Goal: Transaction & Acquisition: Purchase product/service

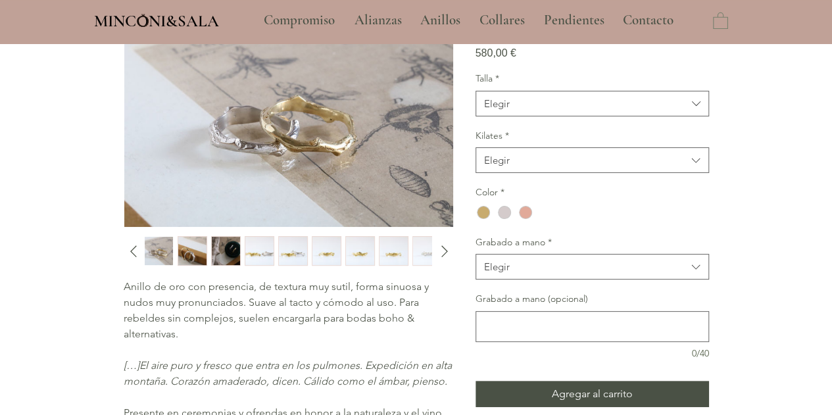
click at [263, 253] on img "button" at bounding box center [259, 251] width 28 height 29
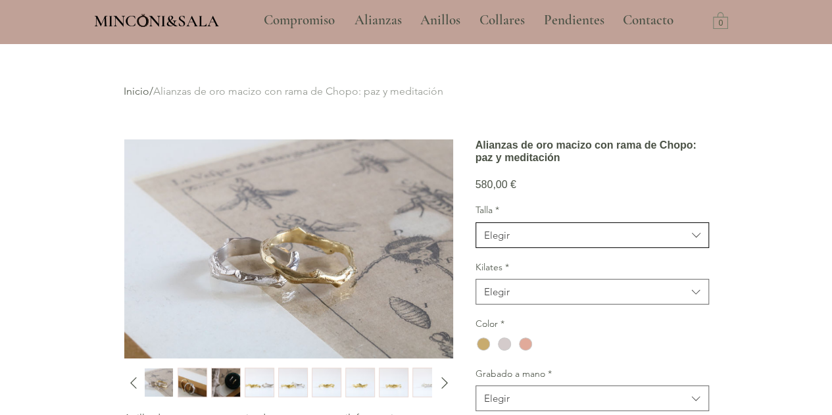
click at [497, 242] on div "Elegir" at bounding box center [497, 235] width 26 height 14
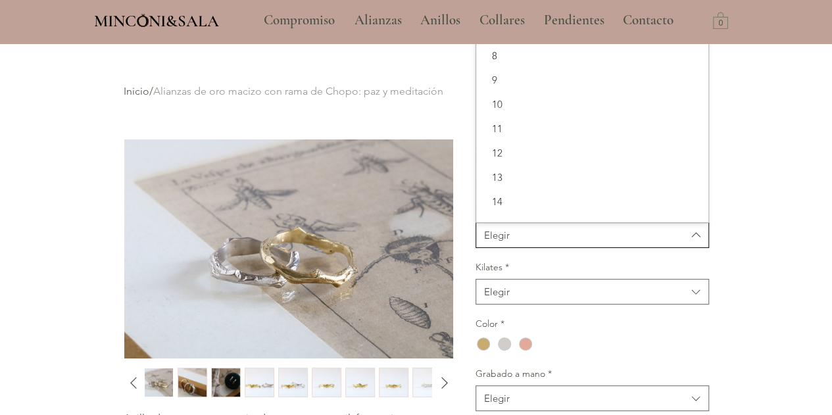
click at [499, 242] on div "Elegir" at bounding box center [497, 235] width 26 height 14
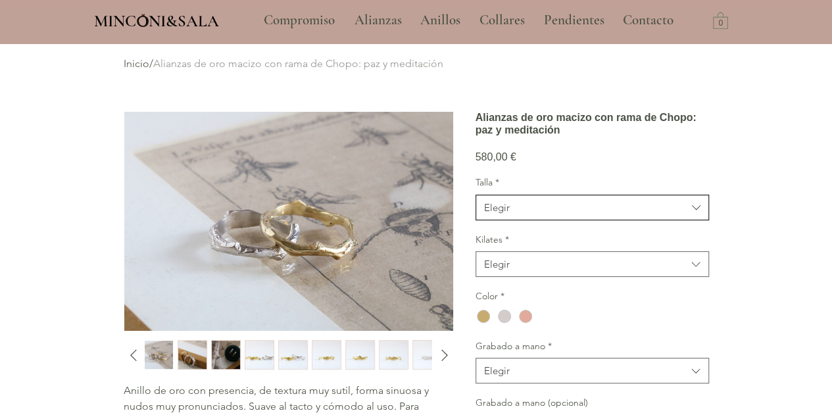
scroll to position [66, 0]
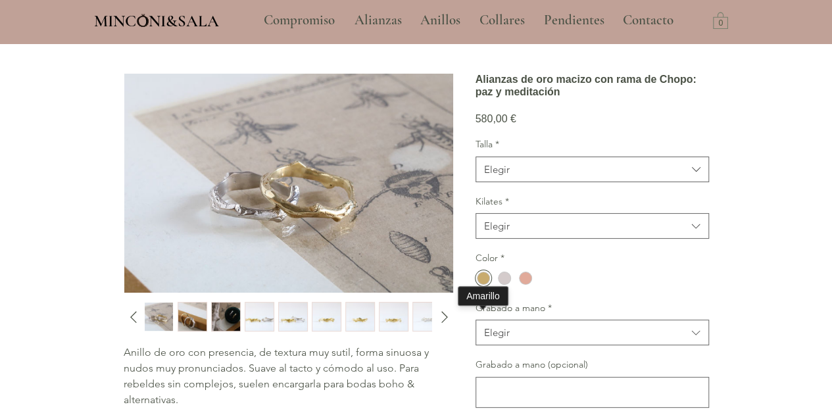
click at [481, 285] on div "main content" at bounding box center [483, 278] width 13 height 13
click at [520, 176] on span "Elegir" at bounding box center [585, 169] width 203 height 14
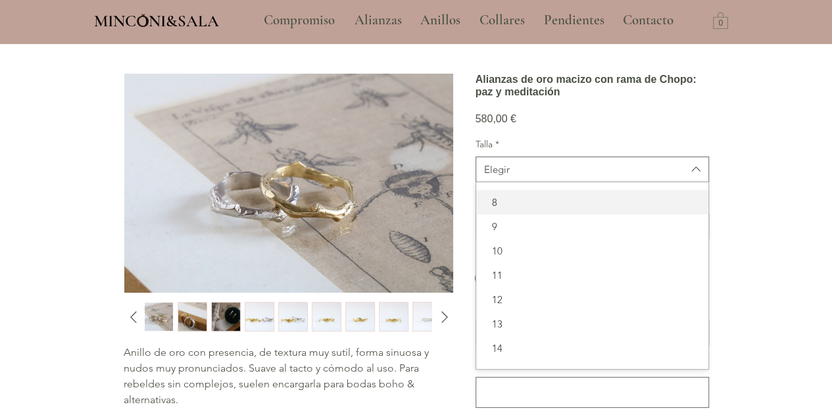
click at [507, 214] on div "8" at bounding box center [592, 202] width 232 height 24
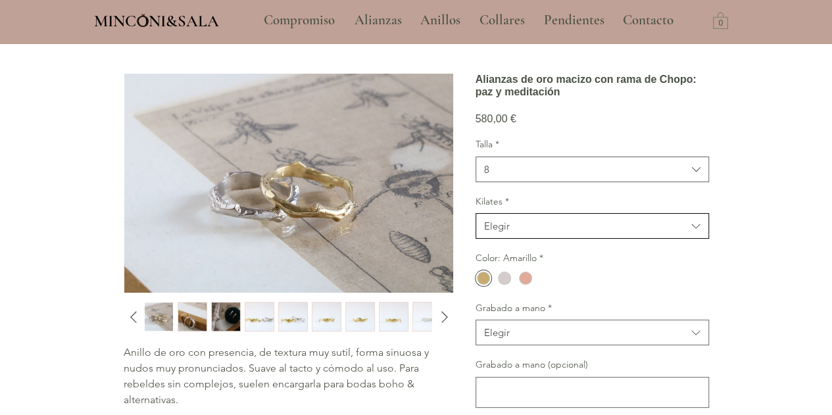
click at [514, 239] on button "Elegir" at bounding box center [592, 226] width 233 height 26
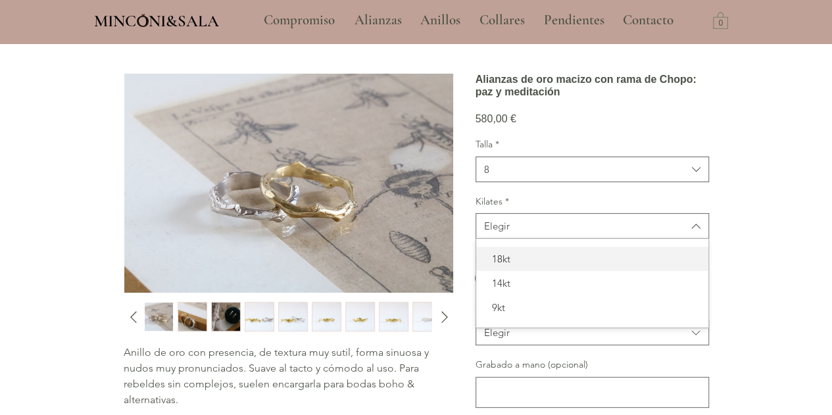
click at [518, 266] on span "18kt" at bounding box center [592, 259] width 216 height 14
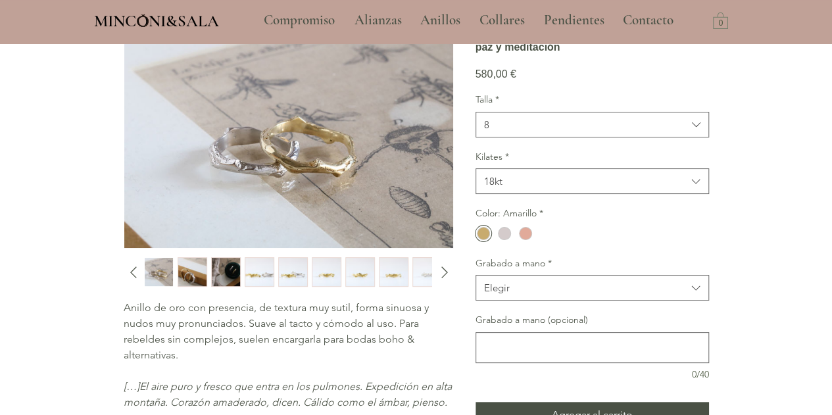
scroll to position [132, 0]
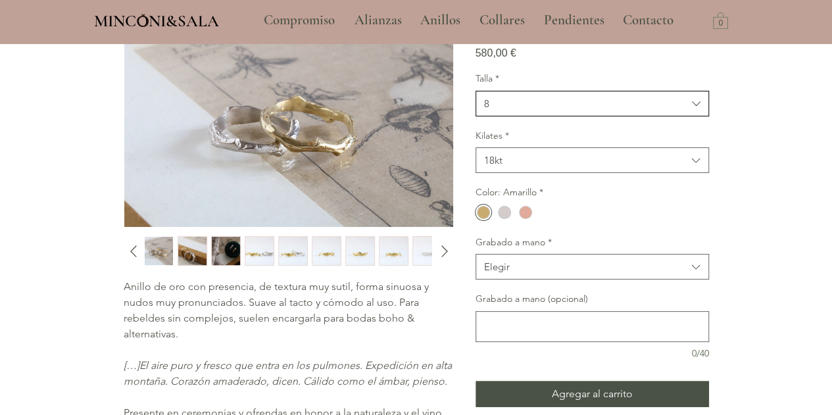
click at [537, 110] on span "8" at bounding box center [585, 104] width 203 height 14
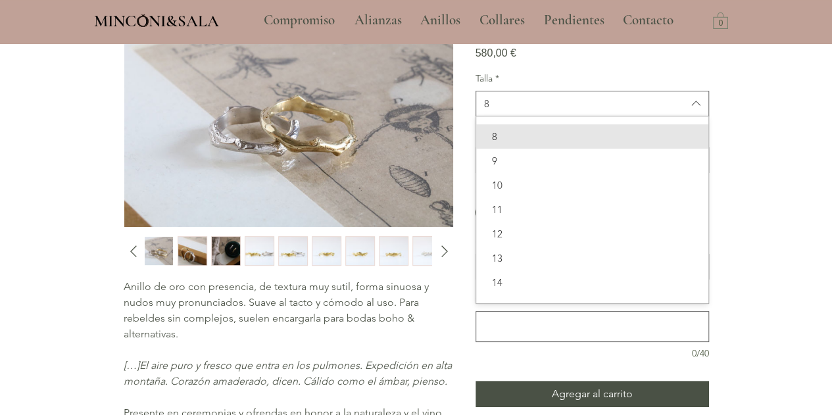
click at [817, 93] on div "main content" at bounding box center [416, 304] width 832 height 785
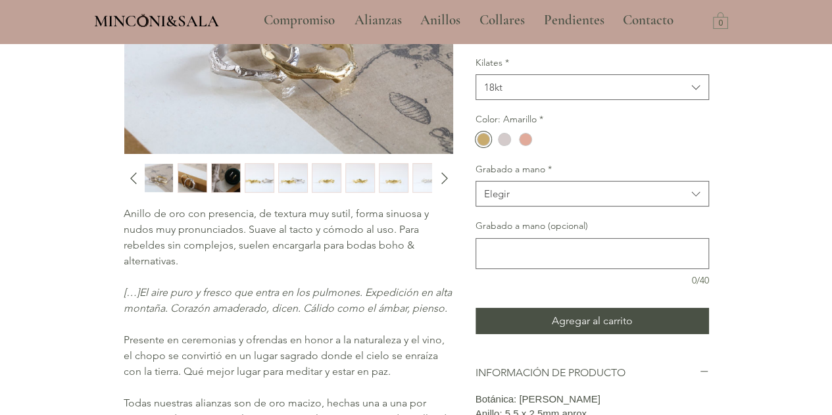
scroll to position [263, 0]
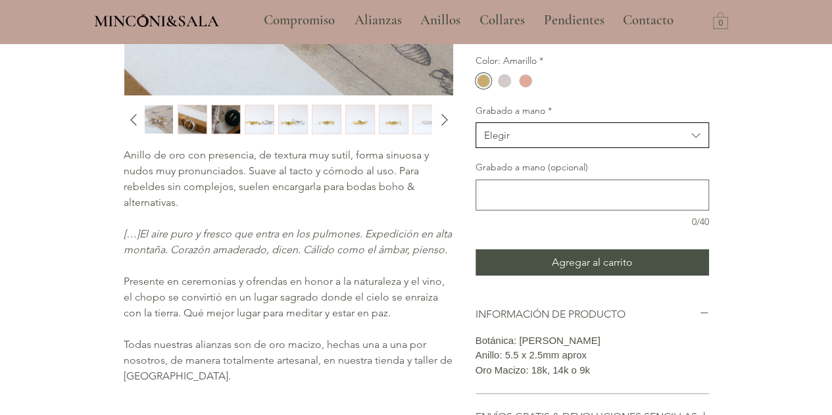
click at [529, 148] on button "Elegir" at bounding box center [592, 135] width 233 height 26
click at [510, 199] on span "No" at bounding box center [592, 192] width 216 height 14
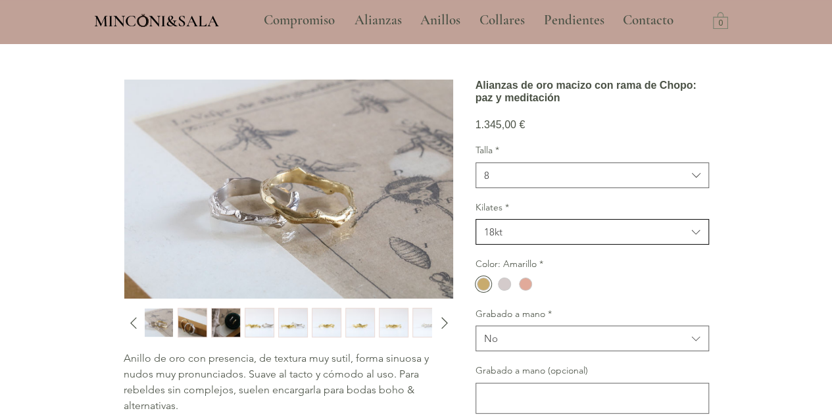
scroll to position [132, 0]
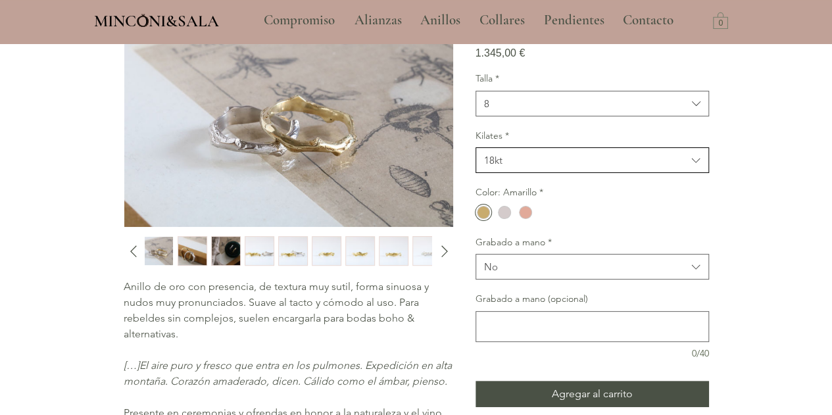
click at [499, 167] on div "18kt" at bounding box center [493, 160] width 18 height 14
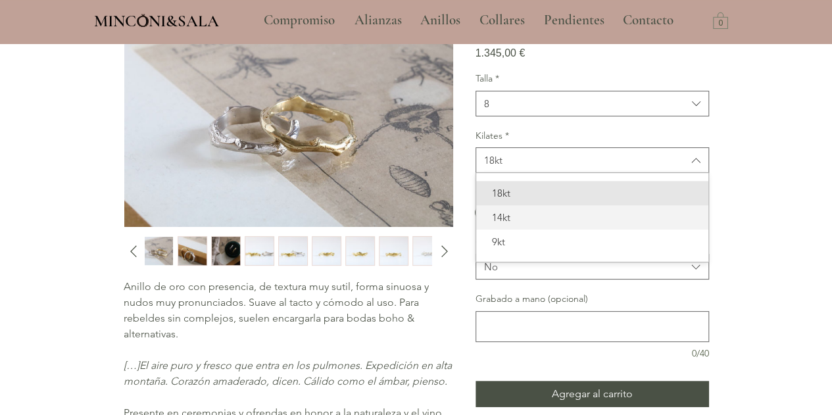
click at [503, 230] on div "14kt" at bounding box center [592, 217] width 232 height 24
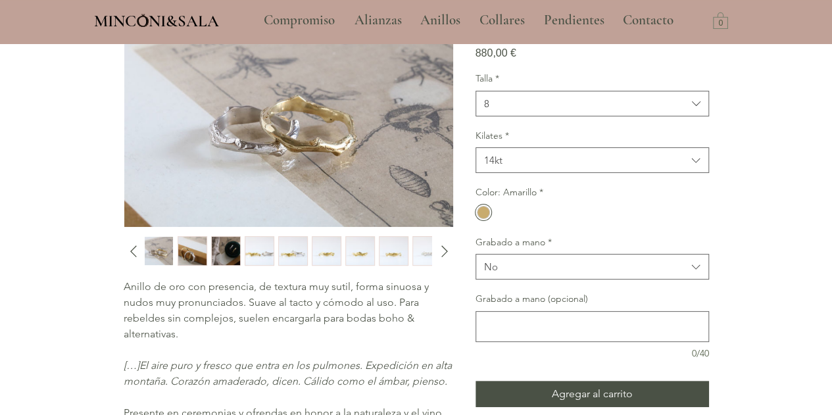
click at [595, 174] on div "Kilates * 14kt" at bounding box center [592, 152] width 233 height 44
click at [566, 167] on span "14kt" at bounding box center [585, 160] width 203 height 14
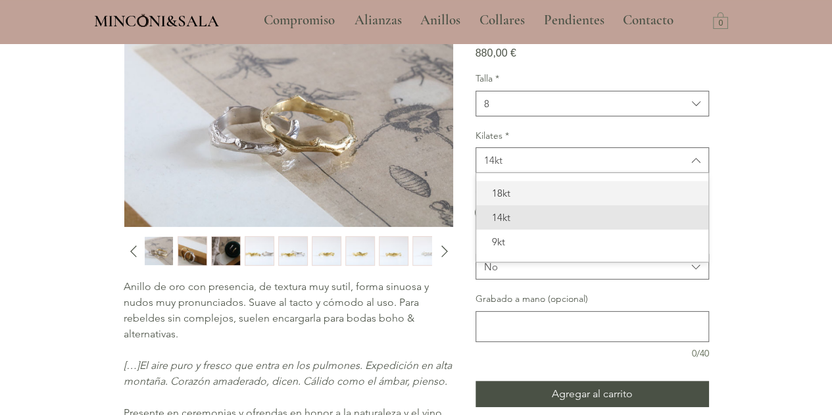
click at [539, 200] on span "18kt" at bounding box center [592, 193] width 216 height 14
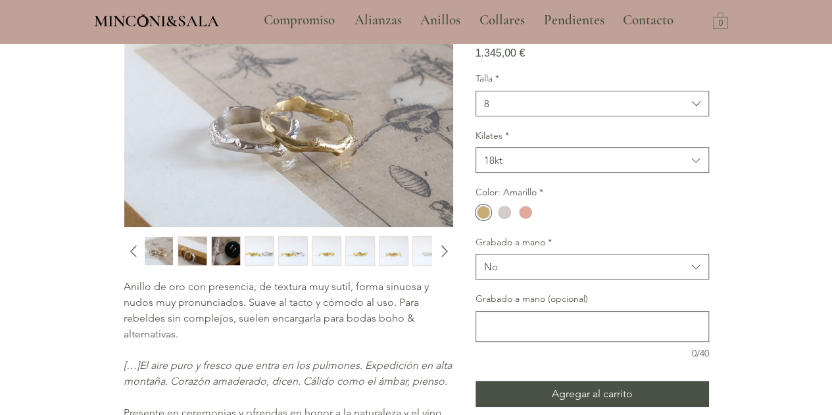
click at [250, 239] on img "4 / 10" at bounding box center [259, 251] width 28 height 29
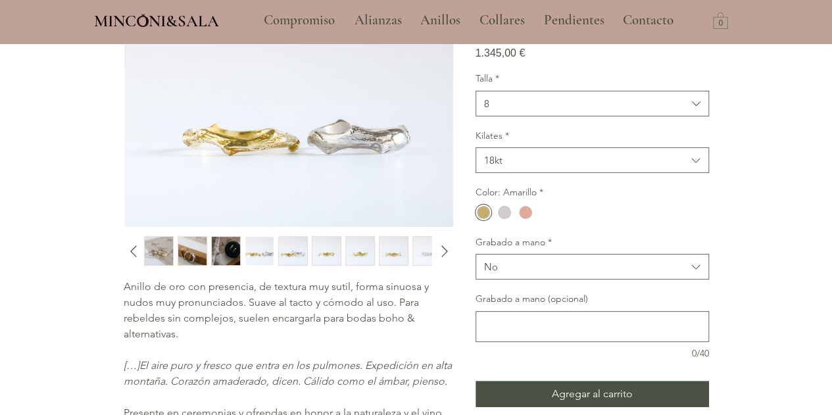
click at [291, 245] on img "5 / 10" at bounding box center [293, 251] width 28 height 29
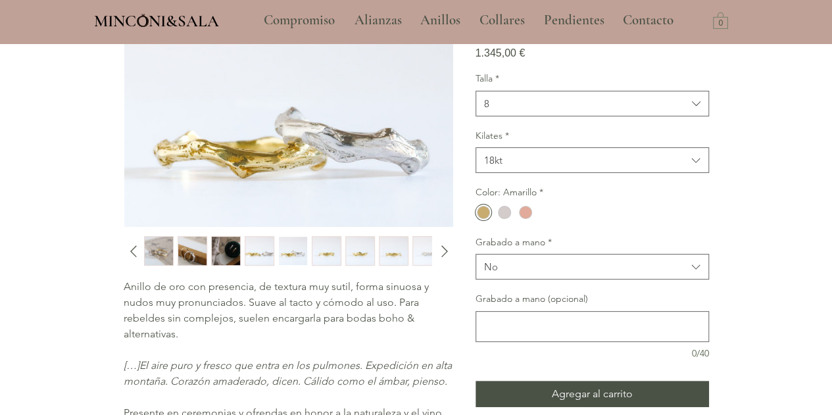
click at [347, 250] on img "7 / 10" at bounding box center [360, 251] width 28 height 29
click at [393, 256] on img "8 / 10" at bounding box center [393, 251] width 28 height 29
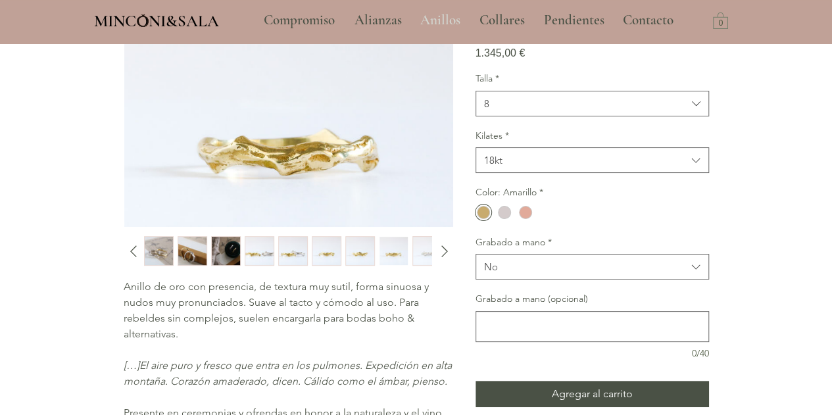
click at [446, 22] on p "Anillos" at bounding box center [440, 20] width 53 height 33
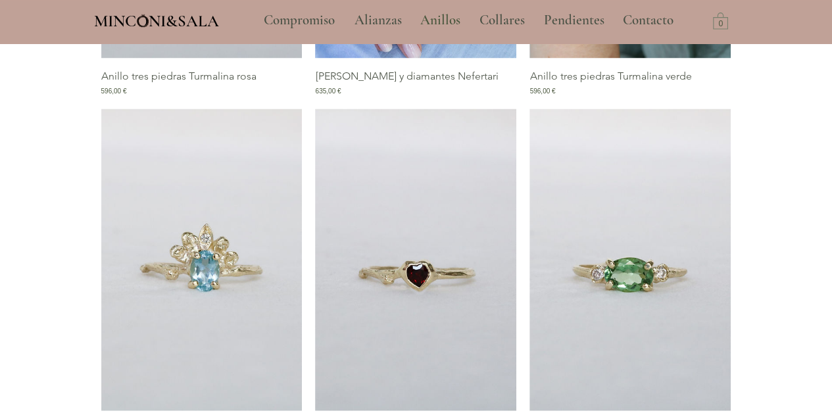
scroll to position [1065, 0]
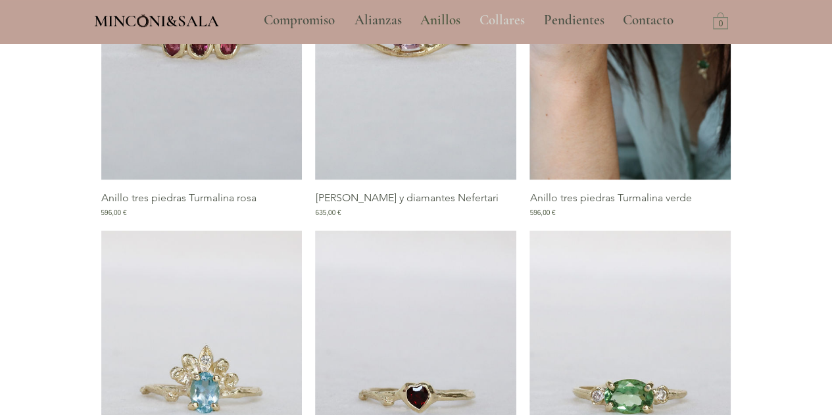
click at [500, 19] on p "Collares" at bounding box center [502, 20] width 59 height 33
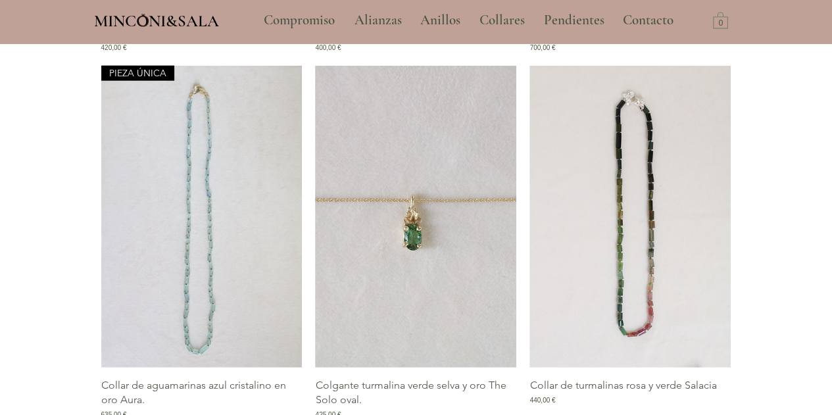
scroll to position [1578, 0]
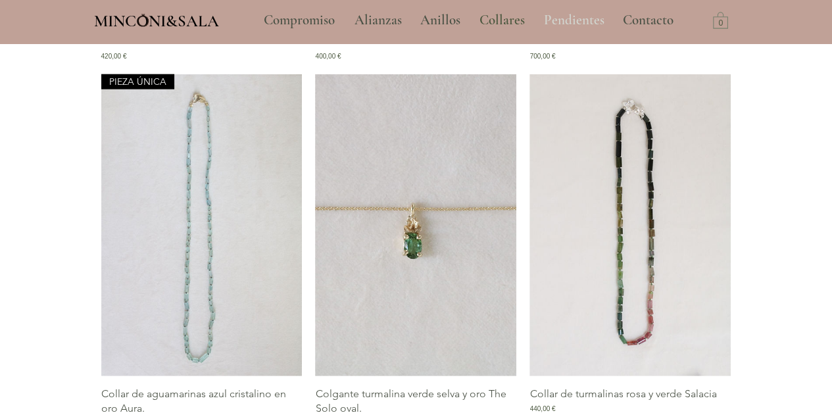
click at [566, 16] on p "Pendientes" at bounding box center [574, 20] width 74 height 33
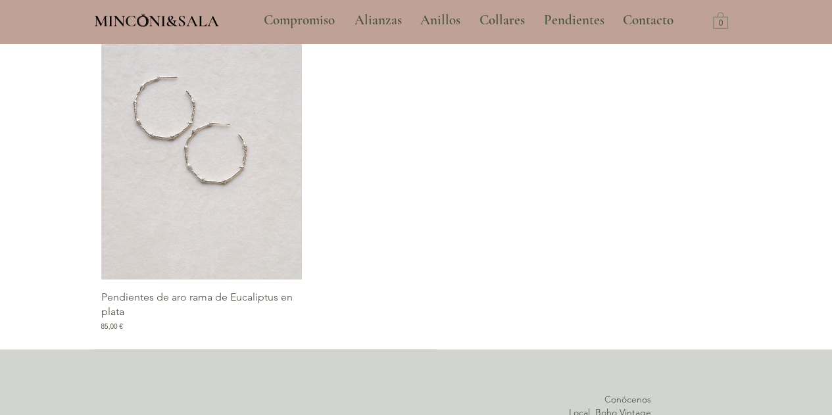
scroll to position [1899, 0]
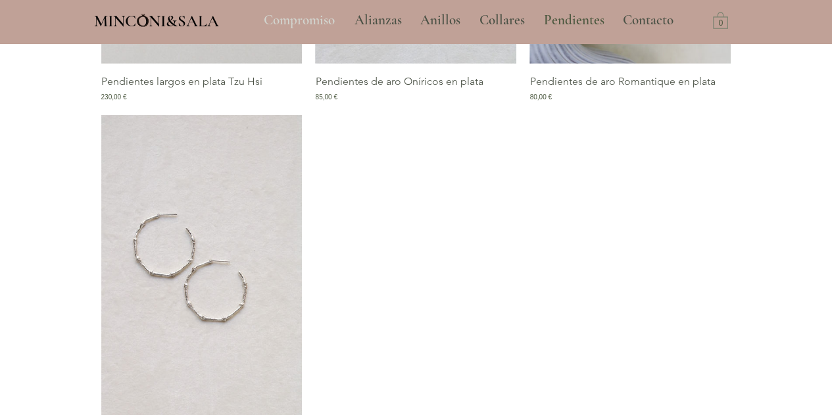
click at [308, 19] on p "Compromiso" at bounding box center [299, 20] width 84 height 33
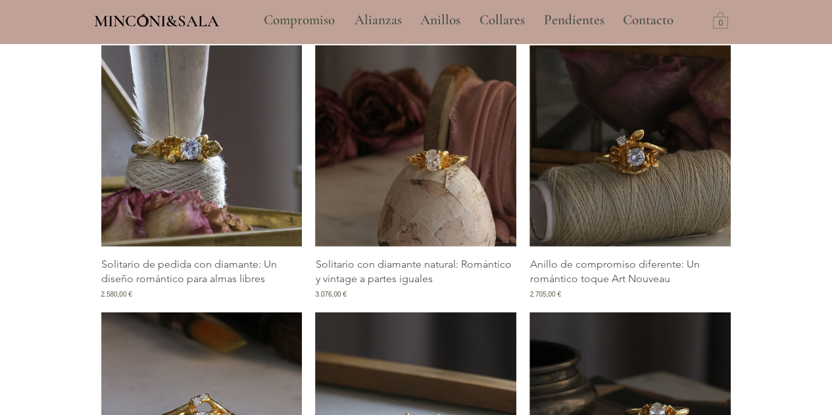
scroll to position [1973, 0]
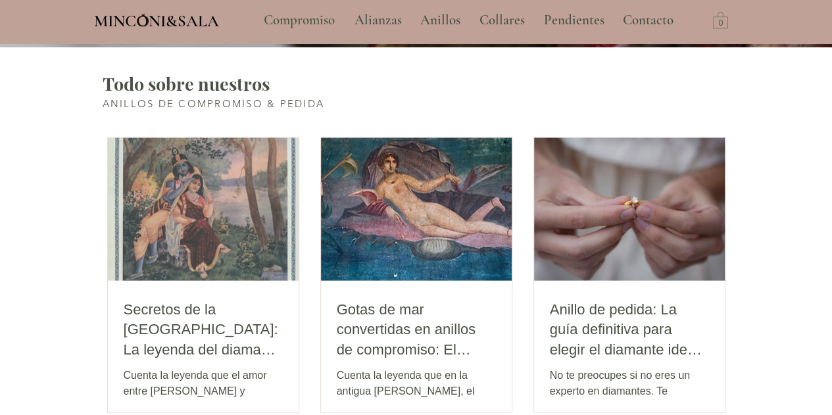
scroll to position [4012, 0]
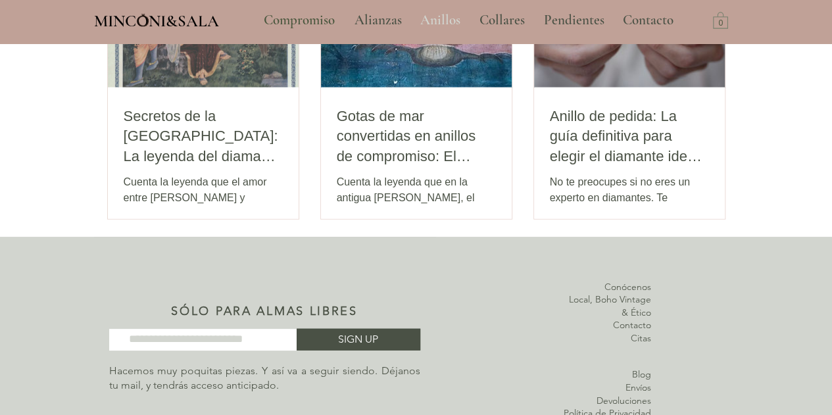
click at [438, 20] on p "Anillos" at bounding box center [440, 20] width 53 height 33
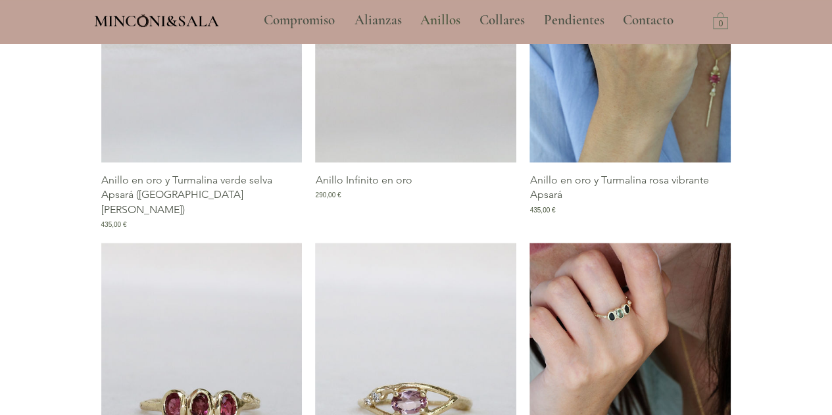
scroll to position [592, 0]
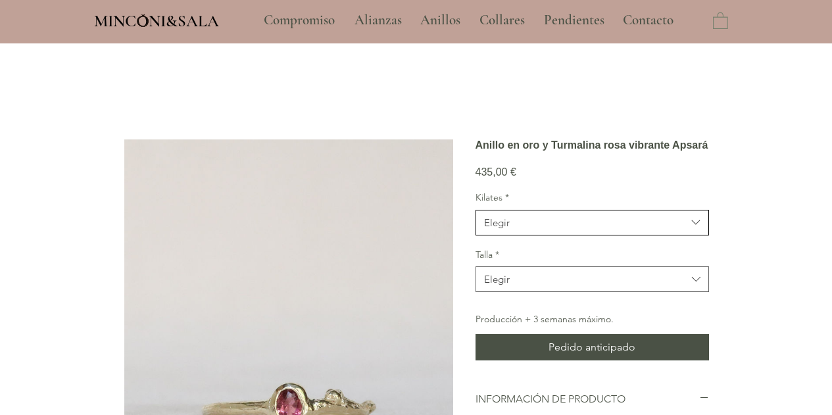
click at [509, 230] on span "Elegir" at bounding box center [585, 223] width 203 height 14
click at [544, 230] on span "Elegir" at bounding box center [585, 223] width 203 height 14
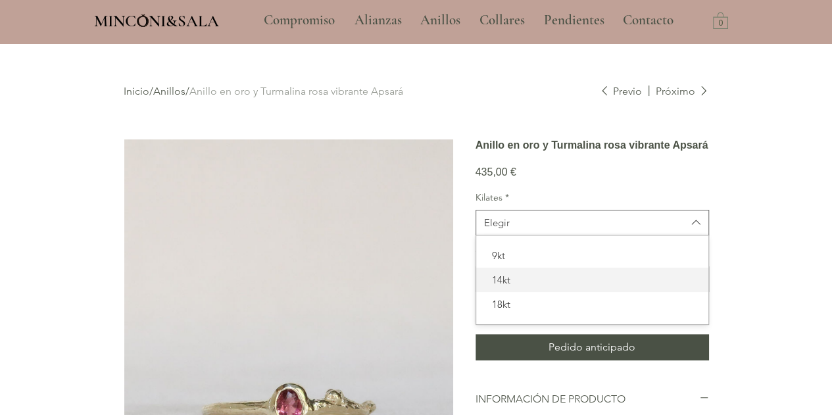
click at [541, 287] on span "14kt" at bounding box center [592, 280] width 216 height 14
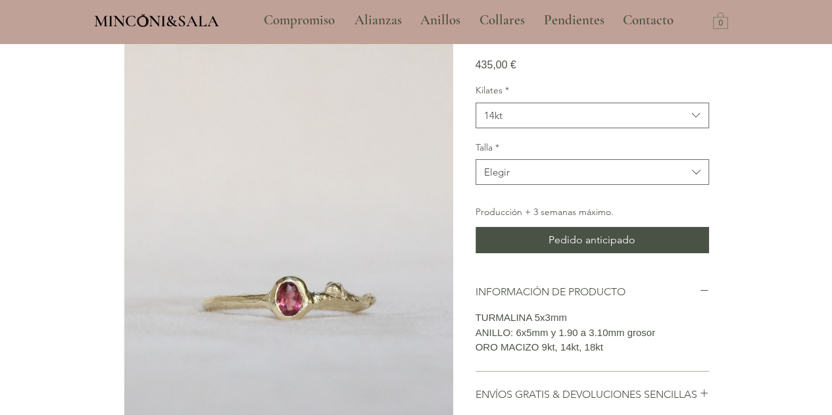
scroll to position [263, 0]
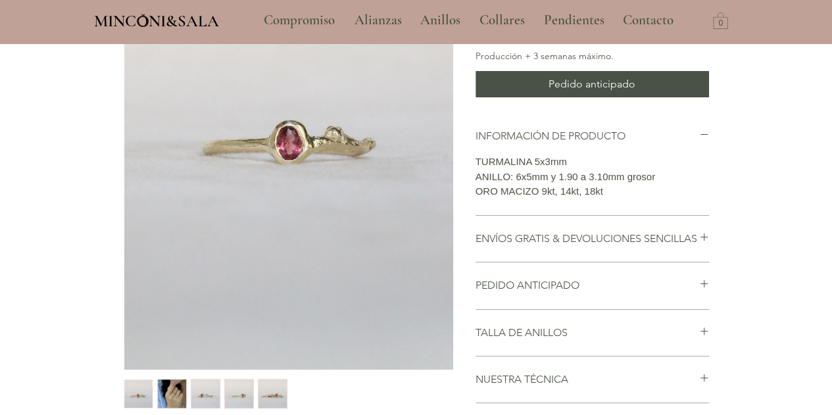
click at [529, 62] on div "Kilates * 14kt Talla * Elegir Producción + 3 semanas máximo. Pedido anticipado" at bounding box center [592, 12] width 233 height 169
click at [531, 29] on button "Elegir" at bounding box center [592, 16] width 233 height 26
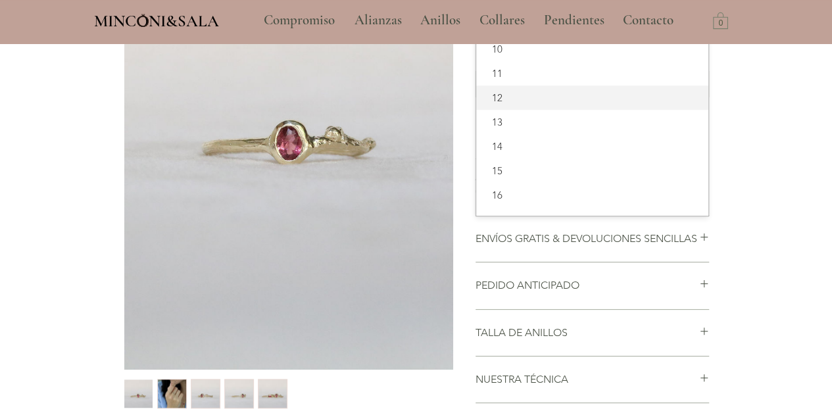
click at [520, 110] on div "12" at bounding box center [592, 97] width 232 height 24
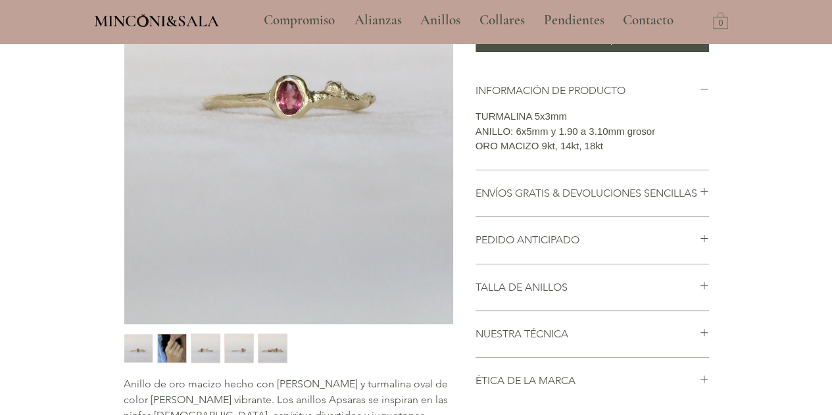
scroll to position [329, 0]
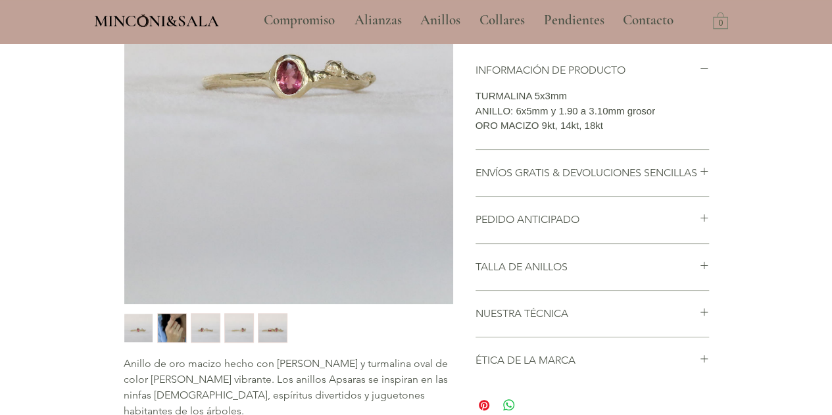
click at [213, 324] on img "3 / 5" at bounding box center [205, 328] width 28 height 29
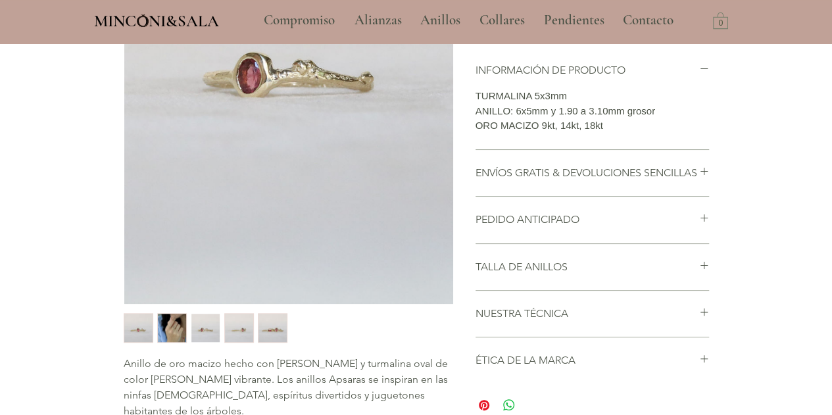
click at [244, 330] on img "4 / 5" at bounding box center [239, 328] width 28 height 29
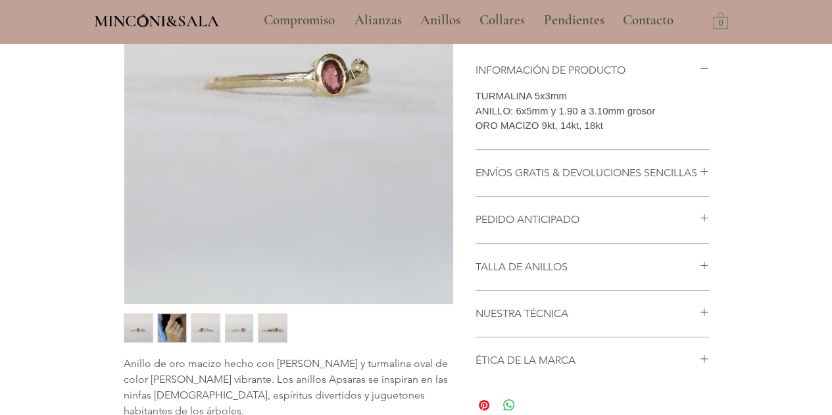
click at [288, 331] on div "main content" at bounding box center [288, 328] width 329 height 30
